Goal: Transaction & Acquisition: Book appointment/travel/reservation

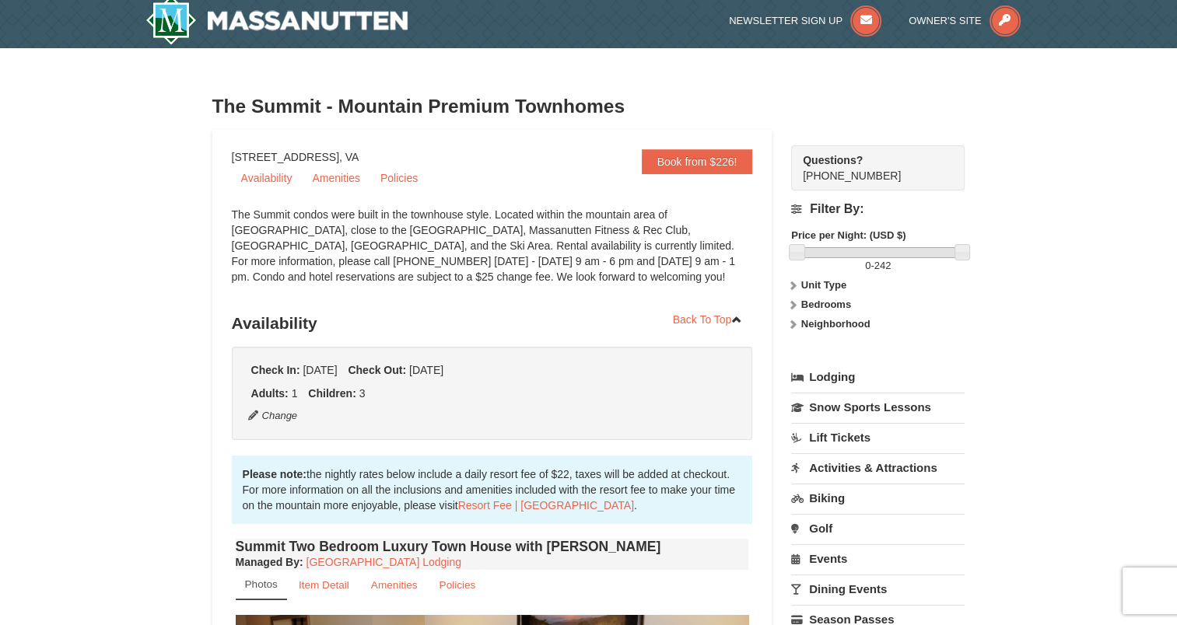
scroll to position [6, 0]
click at [729, 162] on link "Book from $226!" at bounding box center [697, 161] width 111 height 25
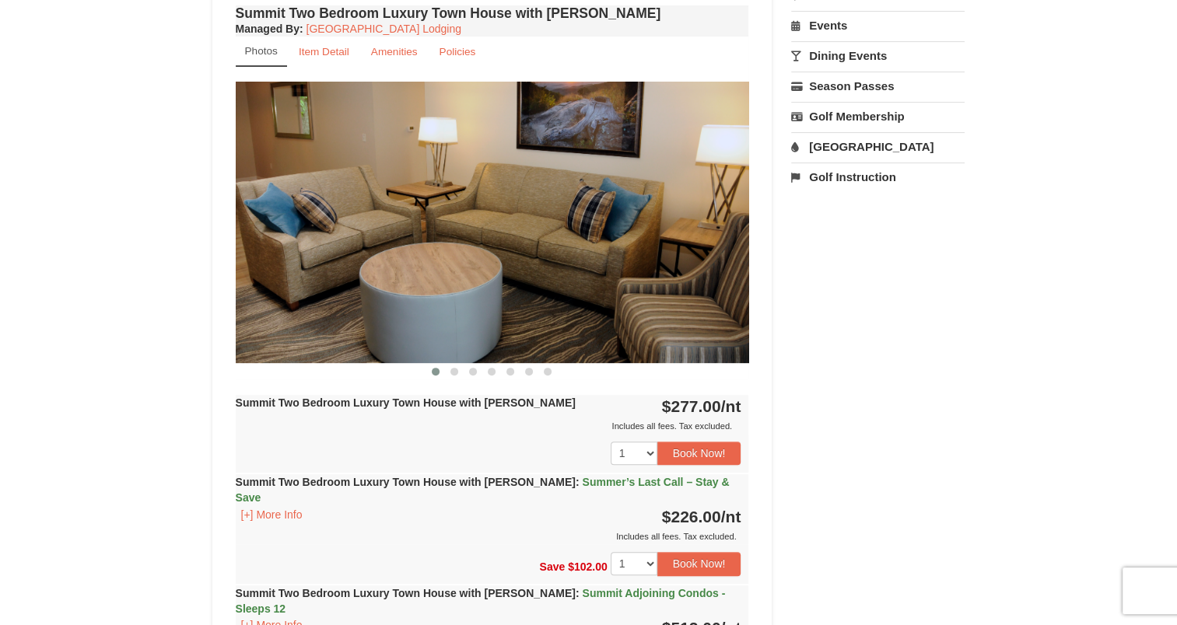
scroll to position [560, 0]
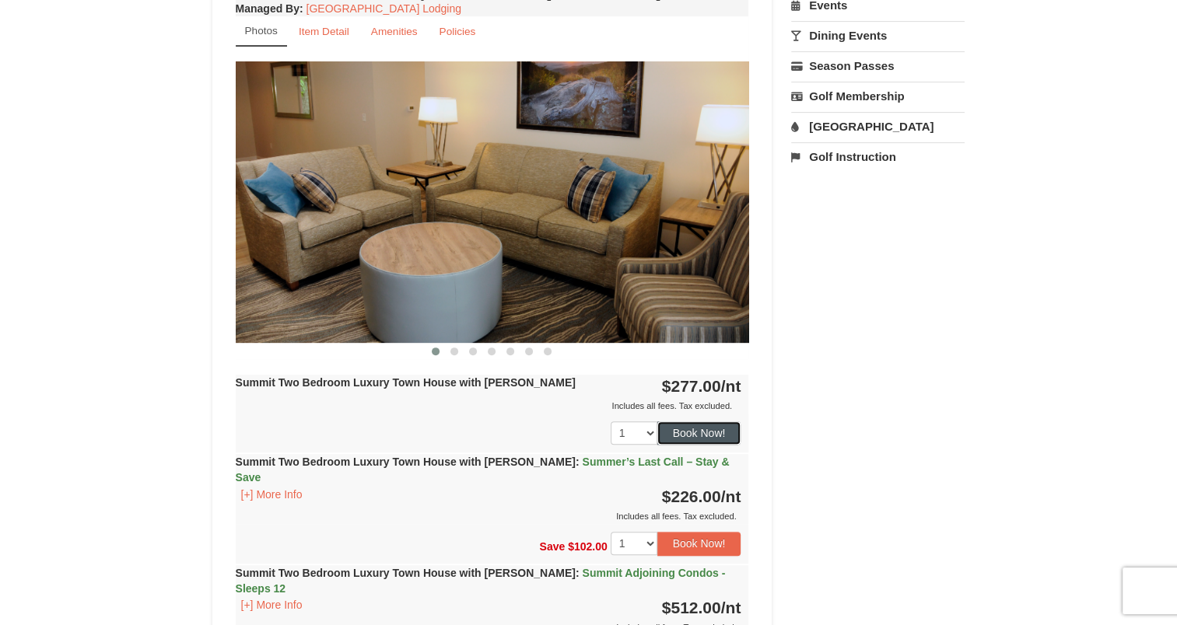
click at [677, 429] on button "Book Now!" at bounding box center [699, 432] width 84 height 23
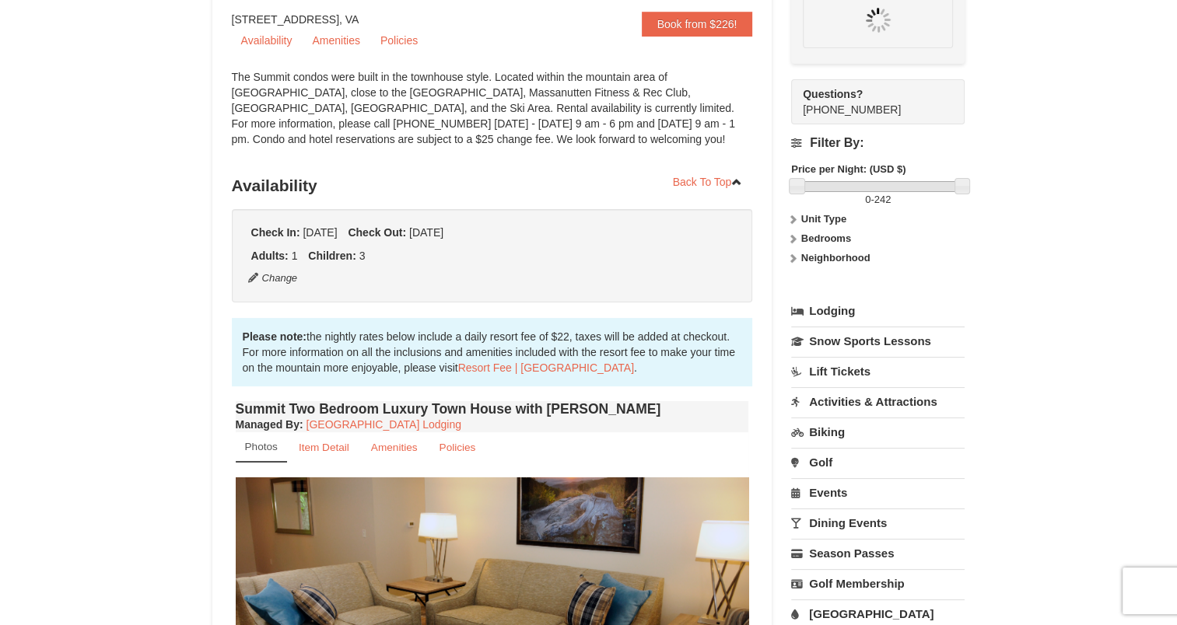
scroll to position [136, 0]
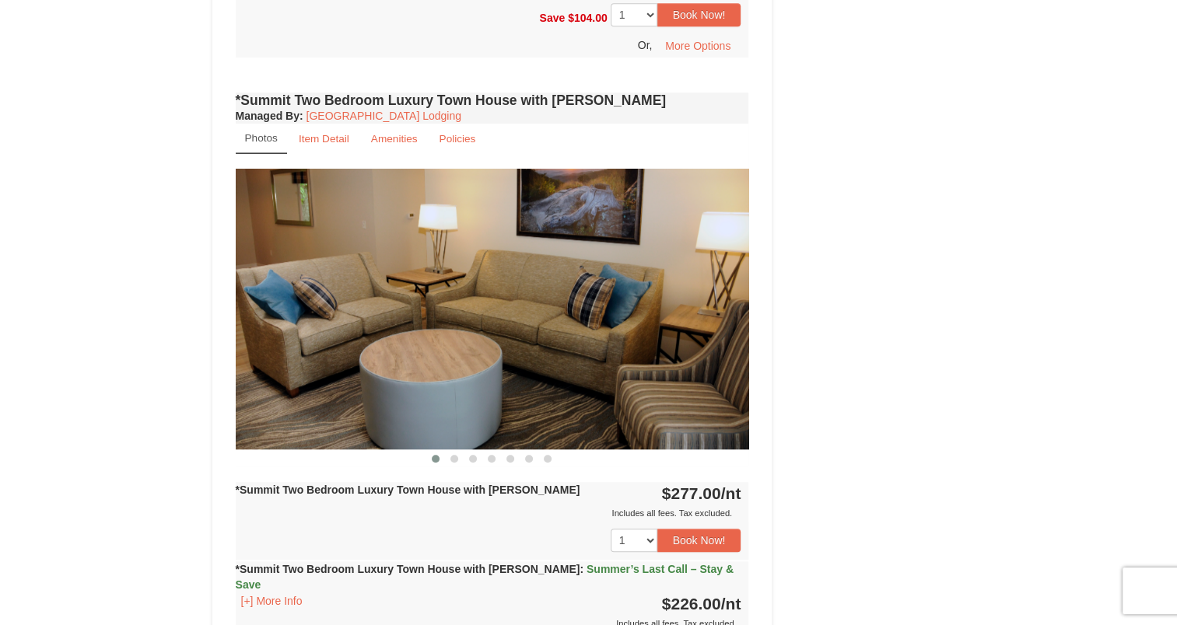
scroll to position [1199, 0]
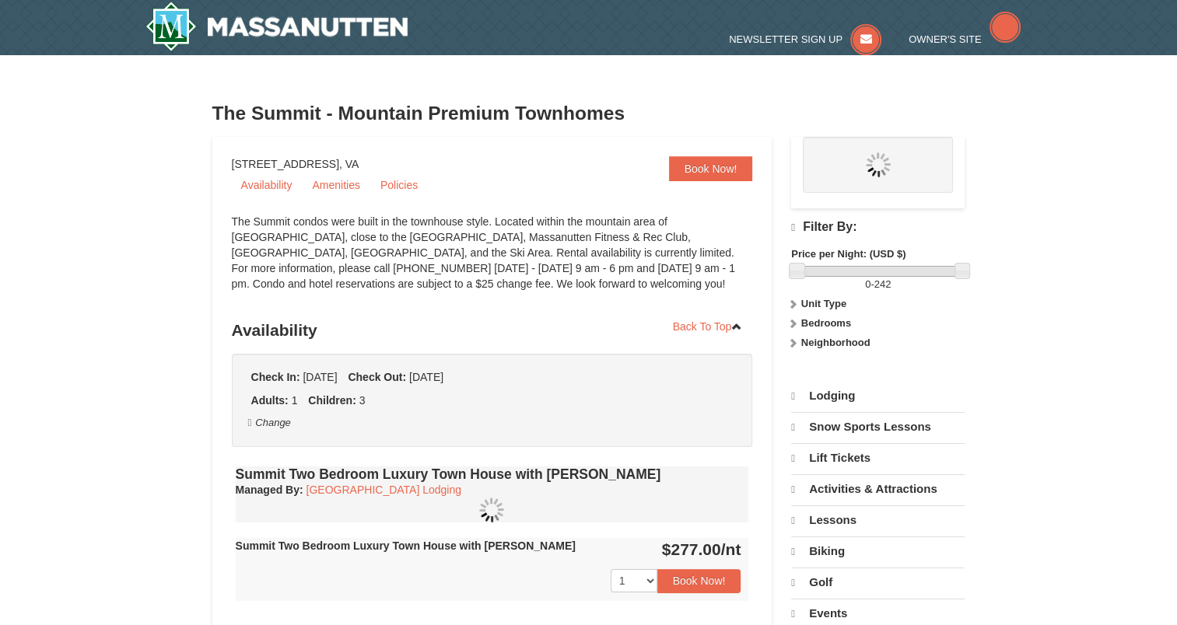
select select "9"
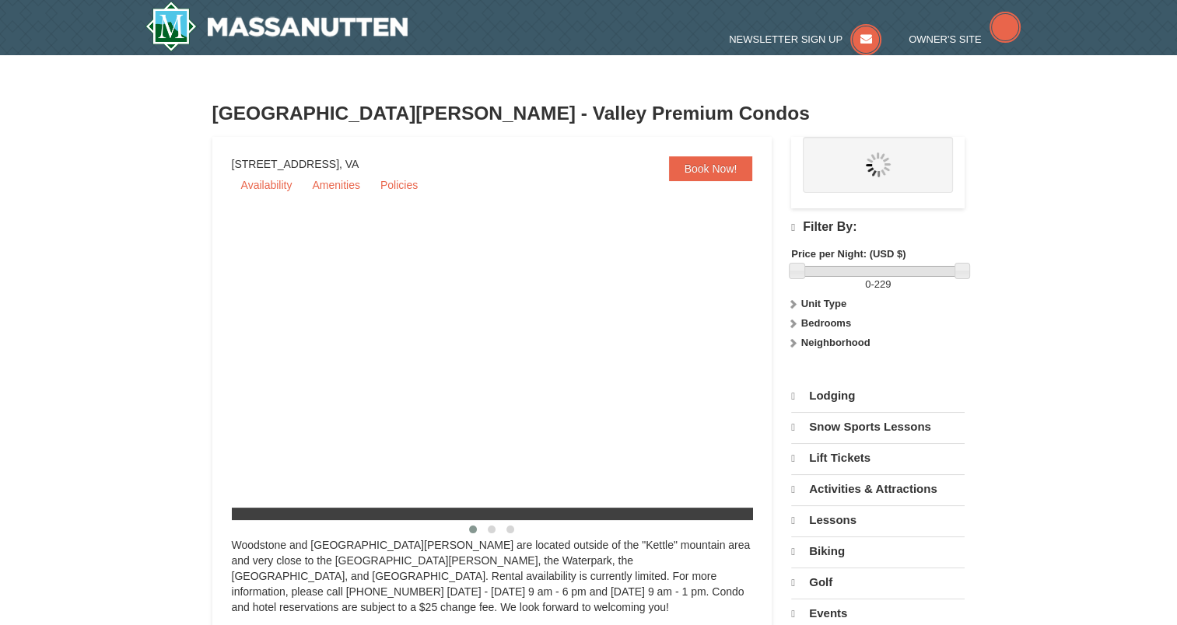
select select "9"
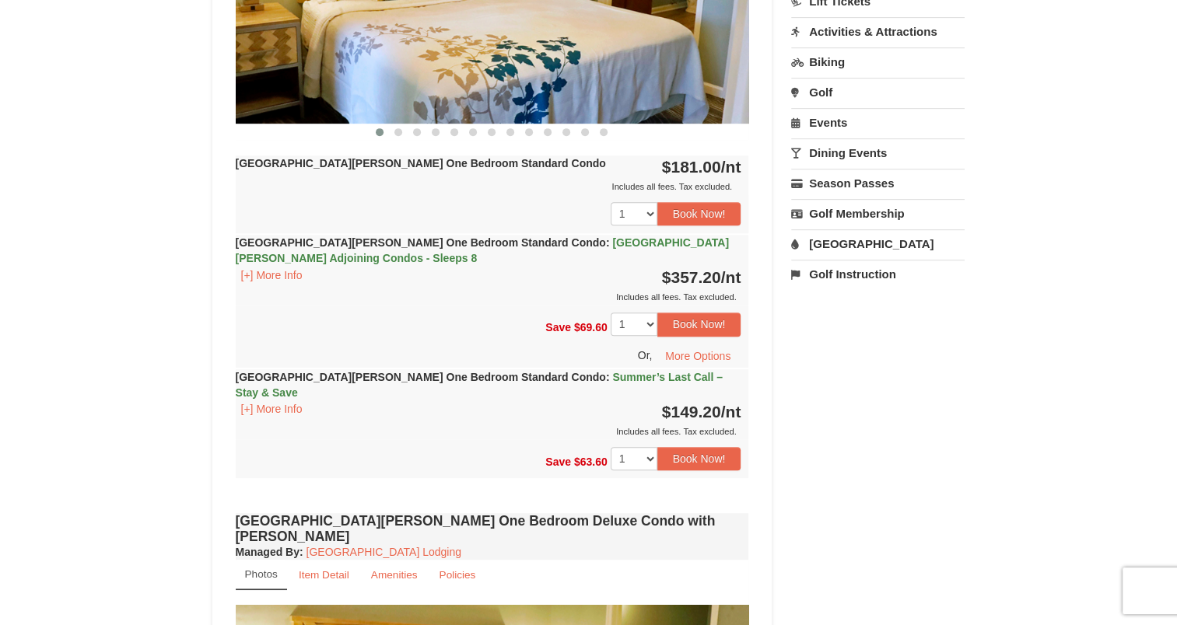
scroll to position [780, 0]
click at [472, 373] on strong "Woodstone Meadows One Bedroom Standard Condo : Summer’s Last Call – Stay & Save" at bounding box center [479, 384] width 487 height 28
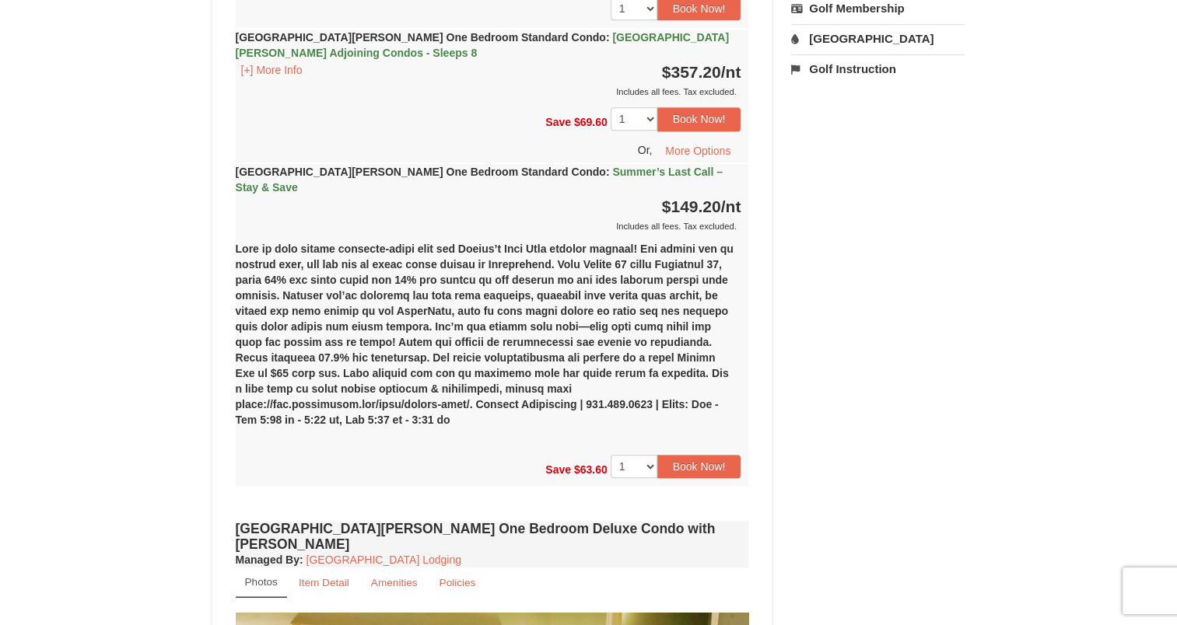
scroll to position [985, 0]
drag, startPoint x: 472, startPoint y: 373, endPoint x: 208, endPoint y: 379, distance: 263.7
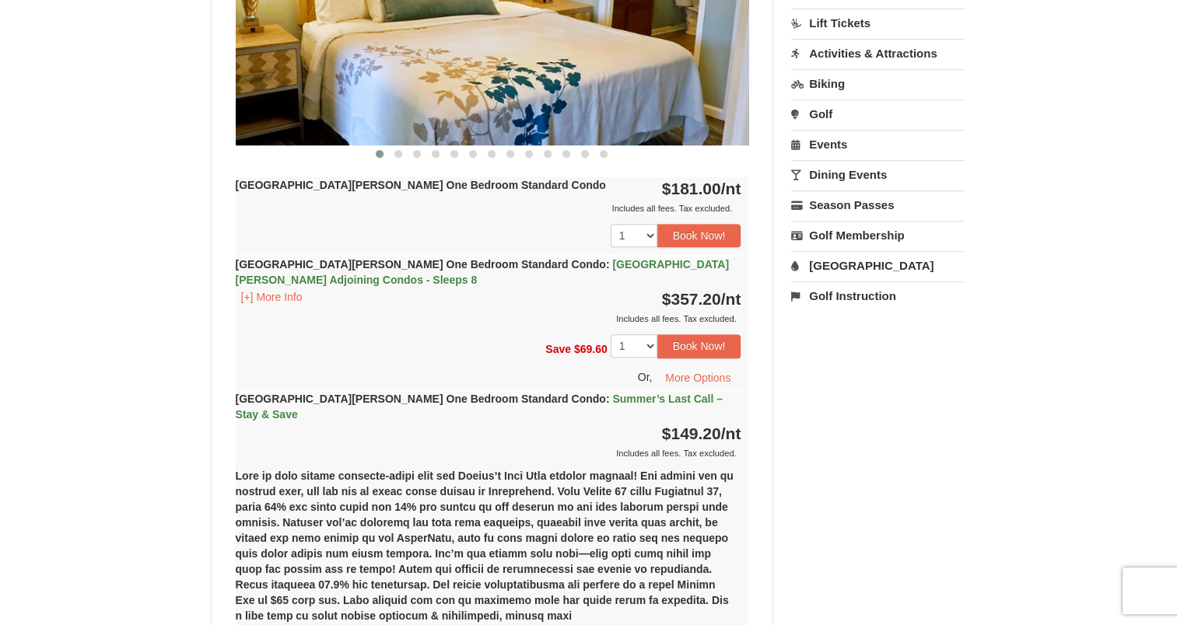
scroll to position [758, 0]
click at [431, 460] on div "(1) Woodstone Meadows One Bedroom Standard Condo Friday, September 05, 2025-Sun…" at bounding box center [492, 566] width 513 height 213
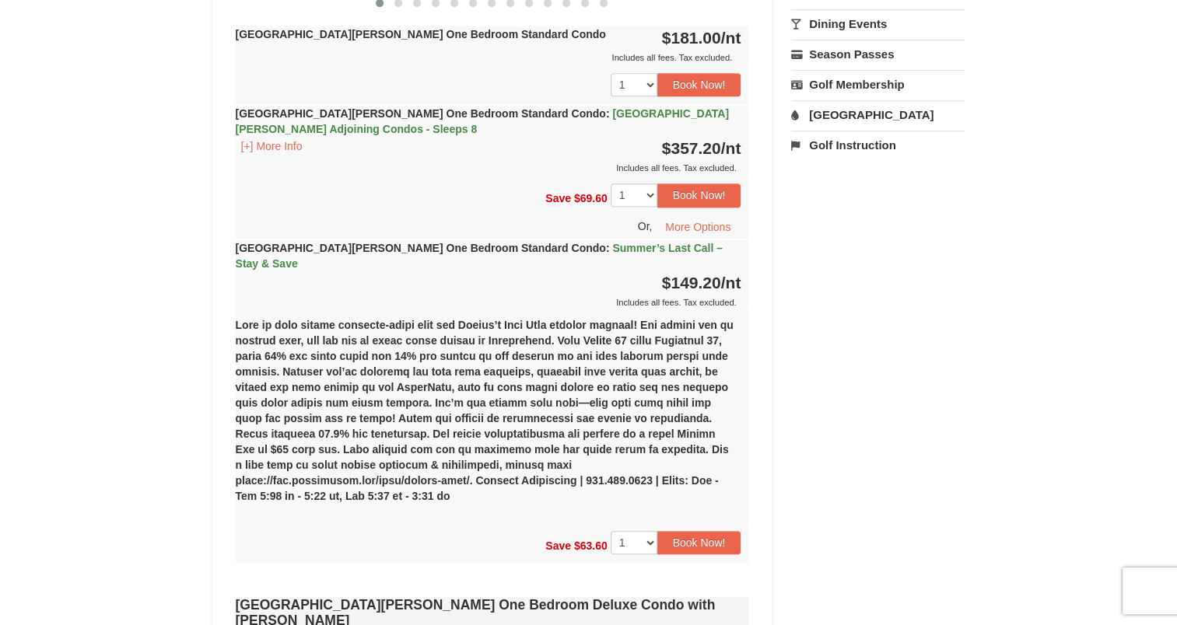
scroll to position [939, 0]
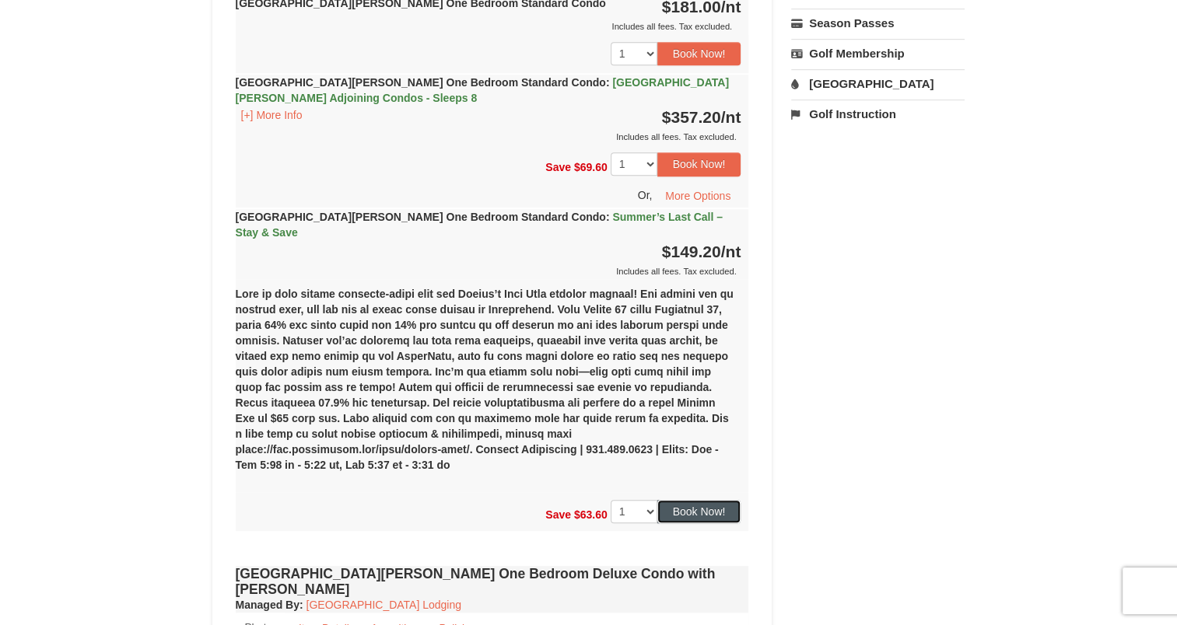
click at [691, 500] on button "Book Now!" at bounding box center [699, 511] width 84 height 23
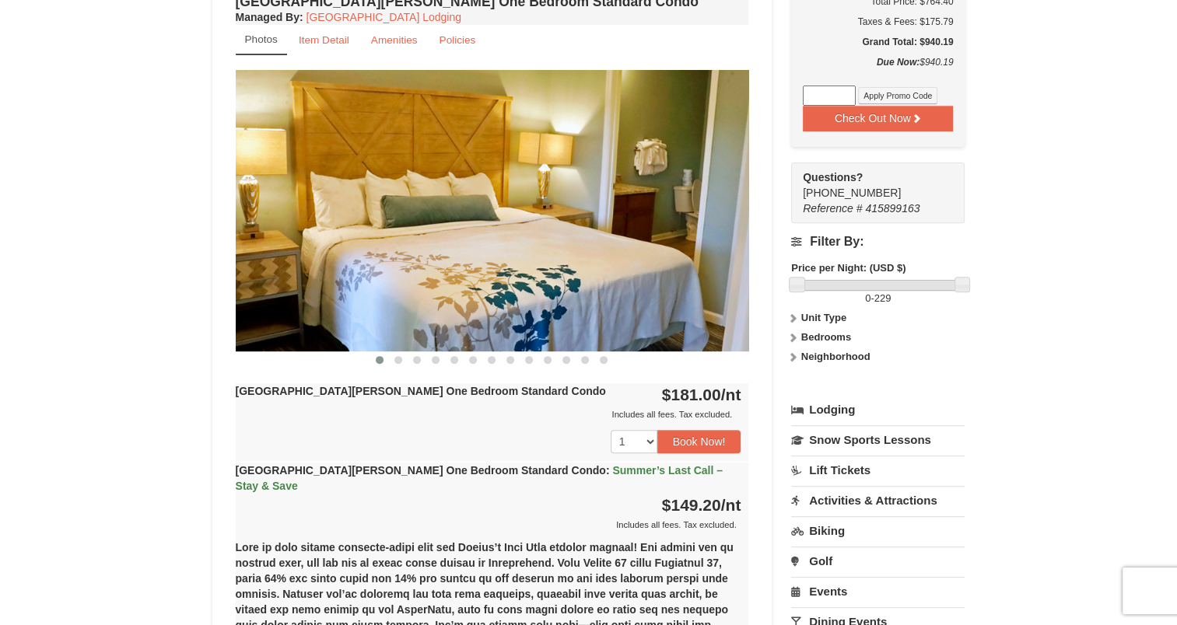
scroll to position [558, 0]
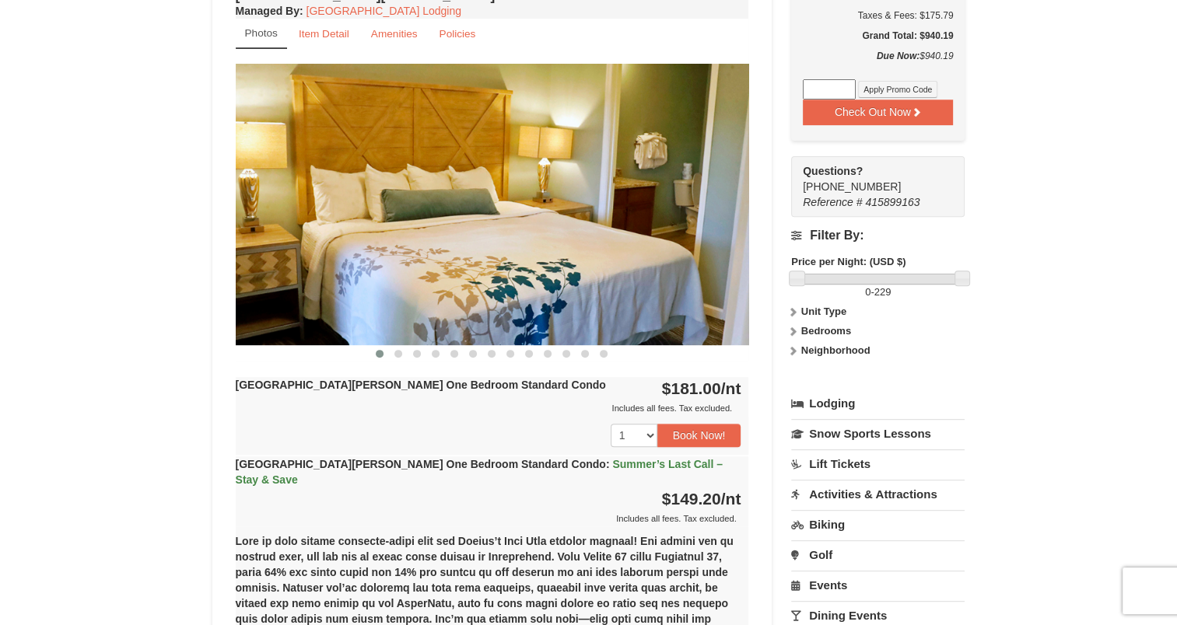
drag, startPoint x: 691, startPoint y: 472, endPoint x: 722, endPoint y: 554, distance: 87.1
click at [722, 554] on div "(1) Woodstone Meadows One Bedroom Standard Condo Friday, September 05, 2025-Sun…" at bounding box center [492, 632] width 513 height 213
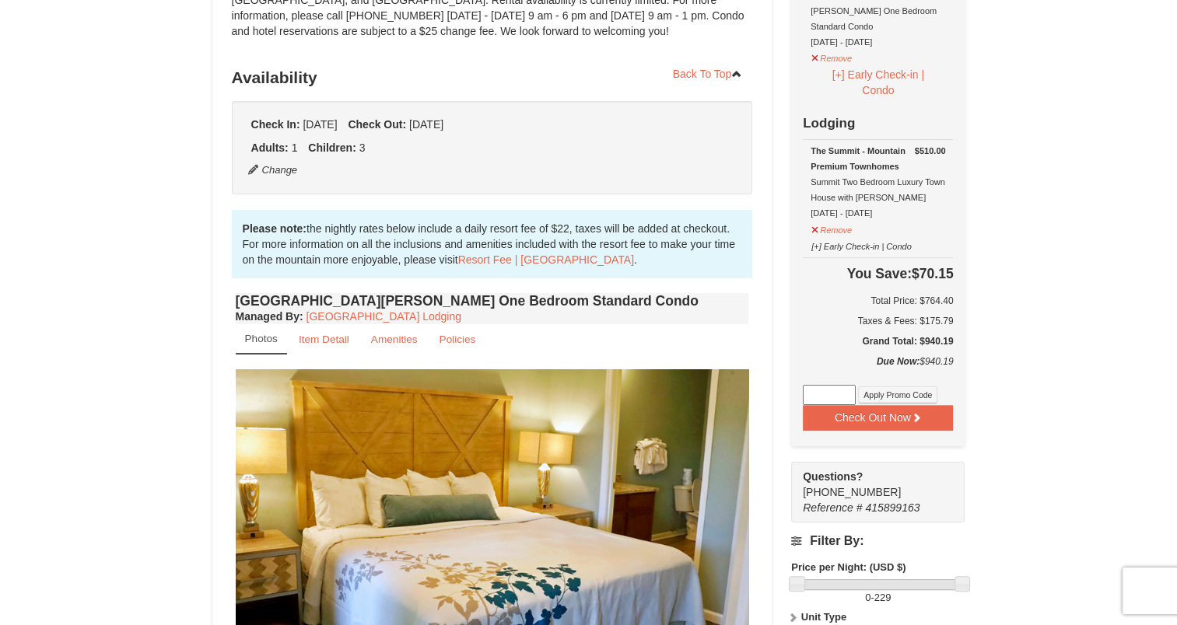
scroll to position [253, 0]
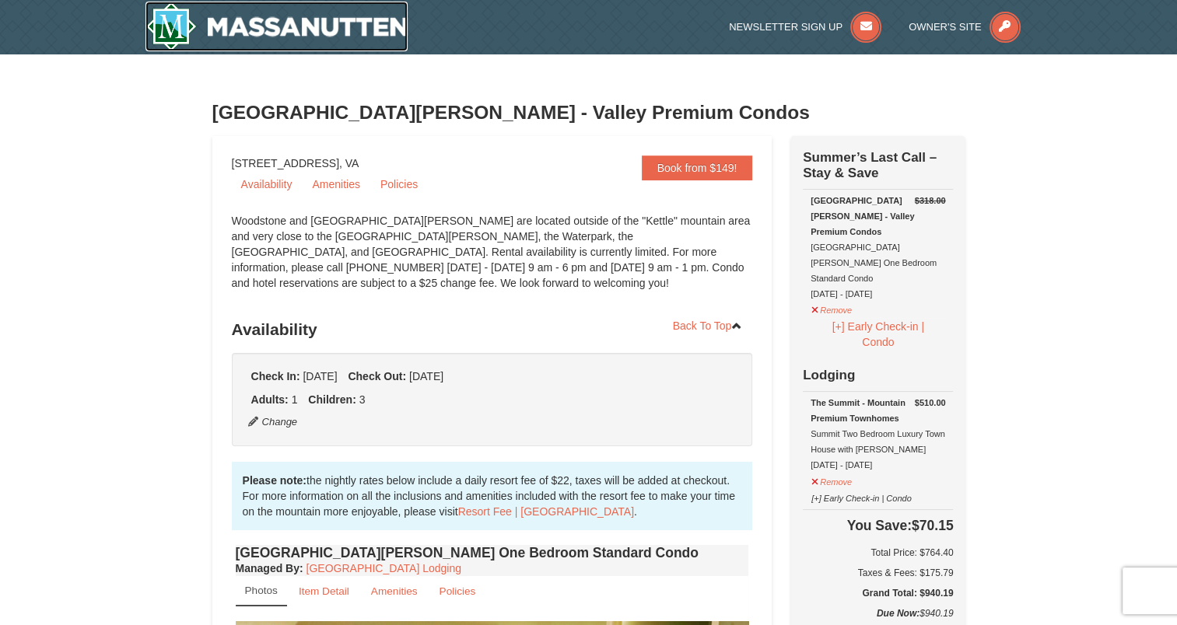
click at [257, 28] on img at bounding box center [276, 27] width 263 height 50
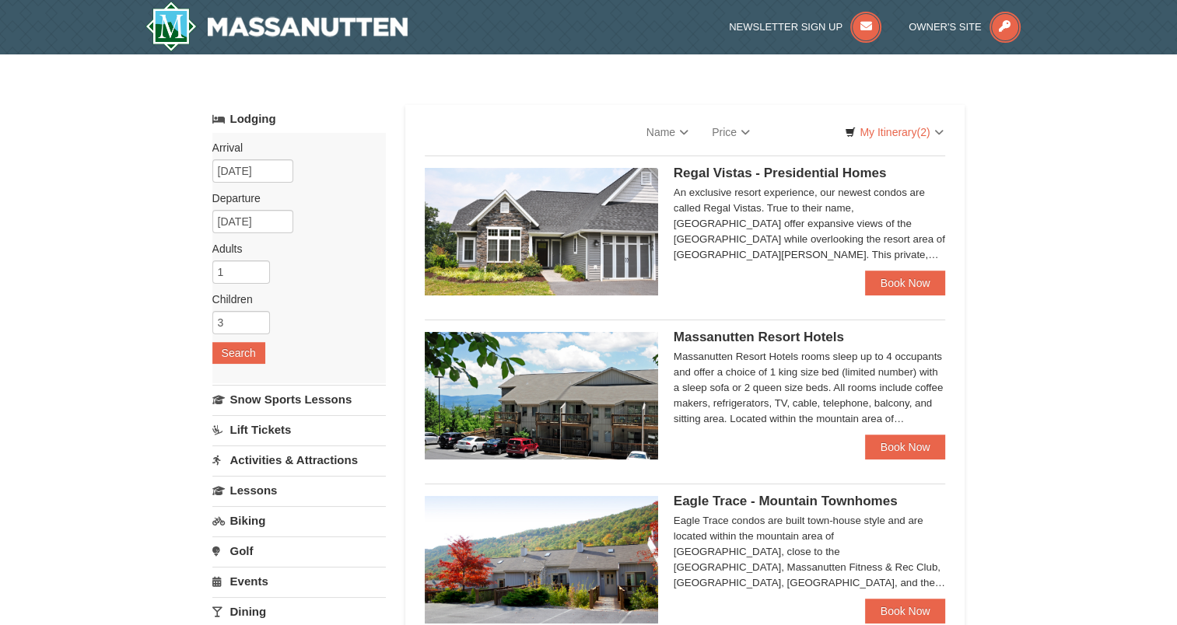
select select "9"
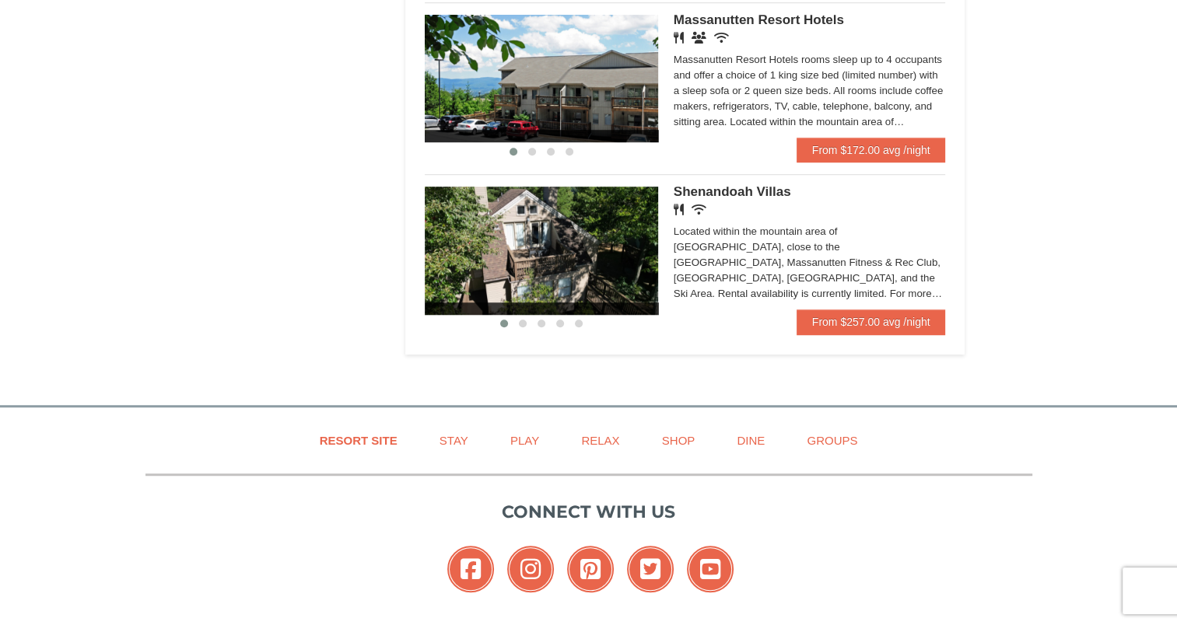
scroll to position [1048, 0]
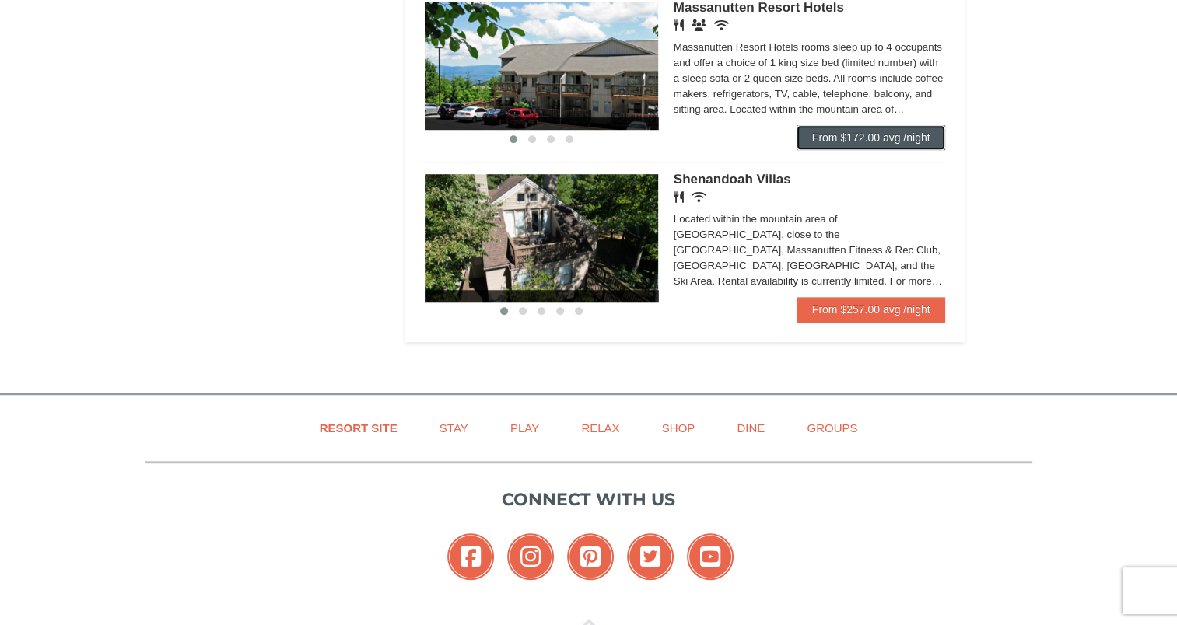
click at [877, 132] on link "From $172.00 avg /night" at bounding box center [870, 137] width 149 height 25
